Goal: Task Accomplishment & Management: Manage account settings

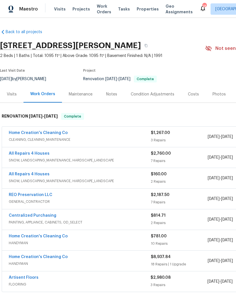
click at [61, 7] on span "Visits" at bounding box center [60, 9] width 12 height 6
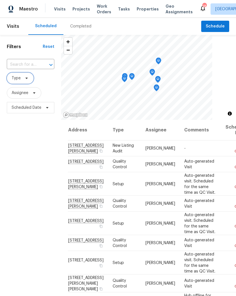
click at [27, 77] on icon at bounding box center [26, 78] width 5 height 5
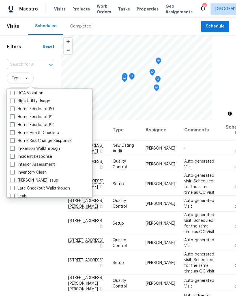
scroll to position [181, 0]
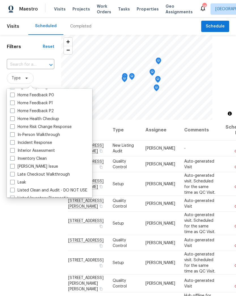
click at [15, 133] on label "In-Person Walkthrough" at bounding box center [35, 135] width 50 height 6
click at [14, 133] on input "In-Person Walkthrough" at bounding box center [12, 134] width 4 height 4
checkbox input "true"
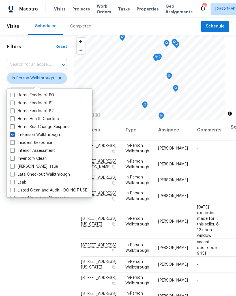
click at [50, 240] on div "Filters Reset ​ In-Person Walkthrough Assignee Scheduled Date" at bounding box center [37, 196] width 74 height 322
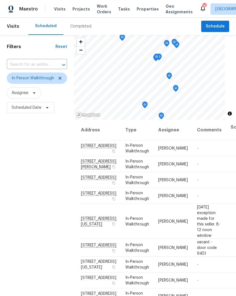
scroll to position [4, 0]
click at [0, 0] on icon at bounding box center [0, 0] width 0 height 0
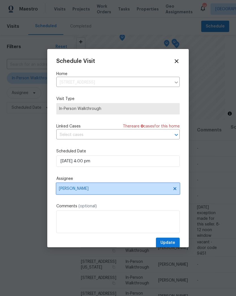
click at [83, 191] on span "[PERSON_NAME]" at bounding box center [114, 188] width 111 height 5
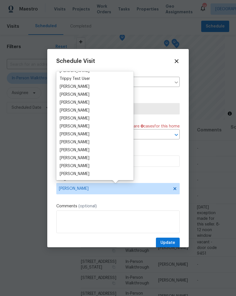
scroll to position [513, 0]
click at [177, 62] on icon at bounding box center [177, 61] width 4 height 4
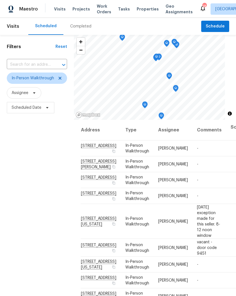
scroll to position [0, 0]
click at [0, 0] on span at bounding box center [0, 0] width 0 height 0
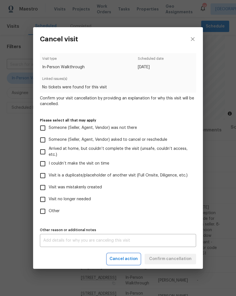
click at [126, 263] on button "Cancel action" at bounding box center [123, 259] width 33 height 10
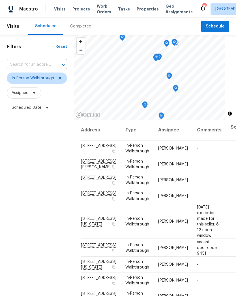
click at [0, 0] on icon at bounding box center [0, 0] width 0 height 0
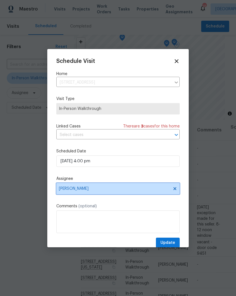
click at [75, 191] on span "[PERSON_NAME]" at bounding box center [114, 188] width 111 height 5
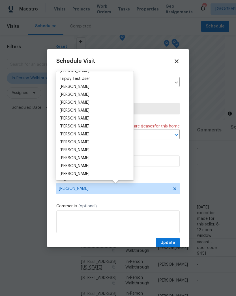
scroll to position [513, 0]
click at [84, 166] on div "[PERSON_NAME]" at bounding box center [75, 166] width 30 height 6
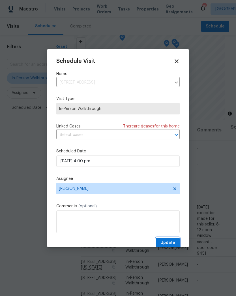
click at [170, 243] on span "Update" at bounding box center [168, 242] width 15 height 7
